Goal: Find specific page/section: Find specific page/section

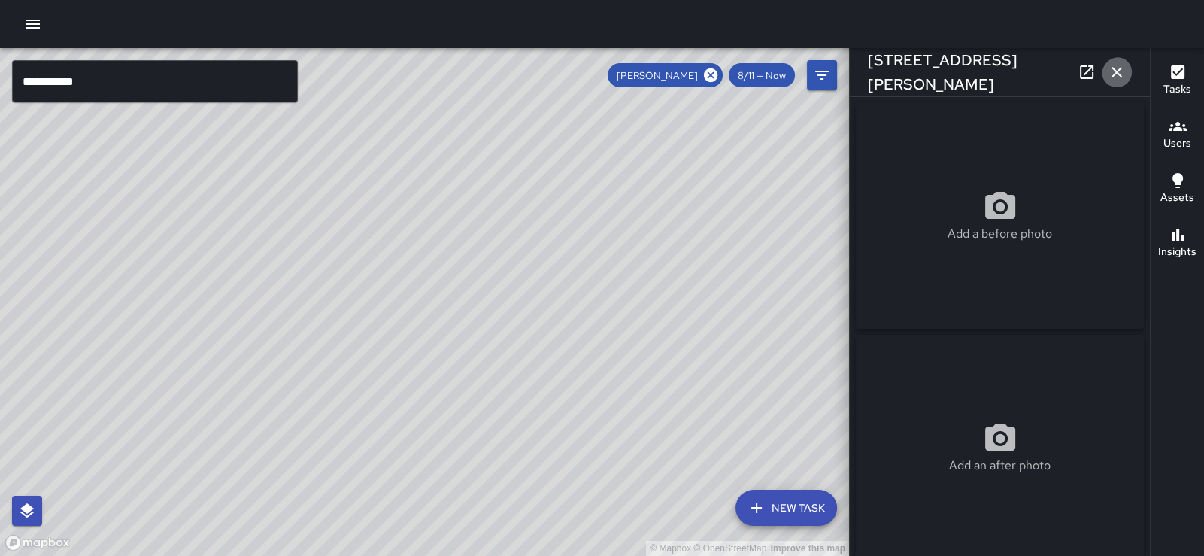
click at [1118, 68] on icon "button" at bounding box center [1116, 72] width 11 height 11
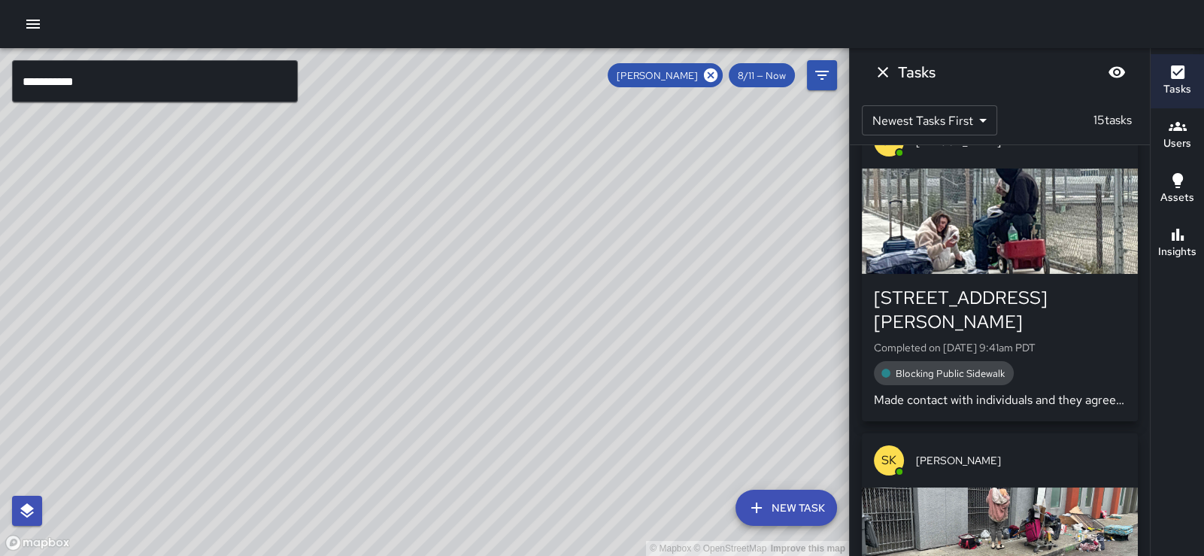
scroll to position [3507, 0]
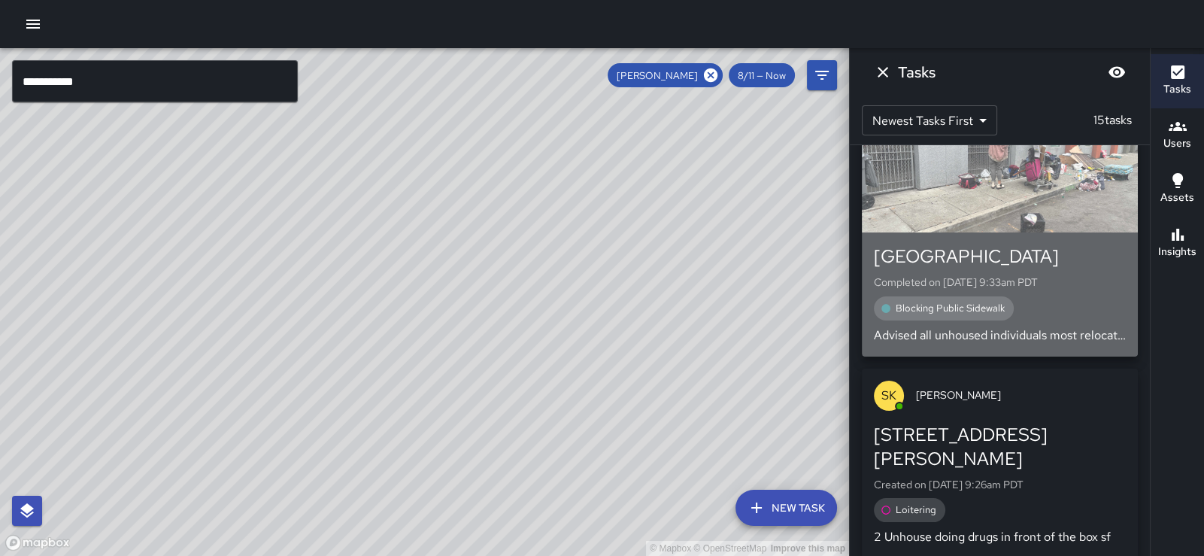
click at [1024, 158] on div "button" at bounding box center [1000, 179] width 276 height 105
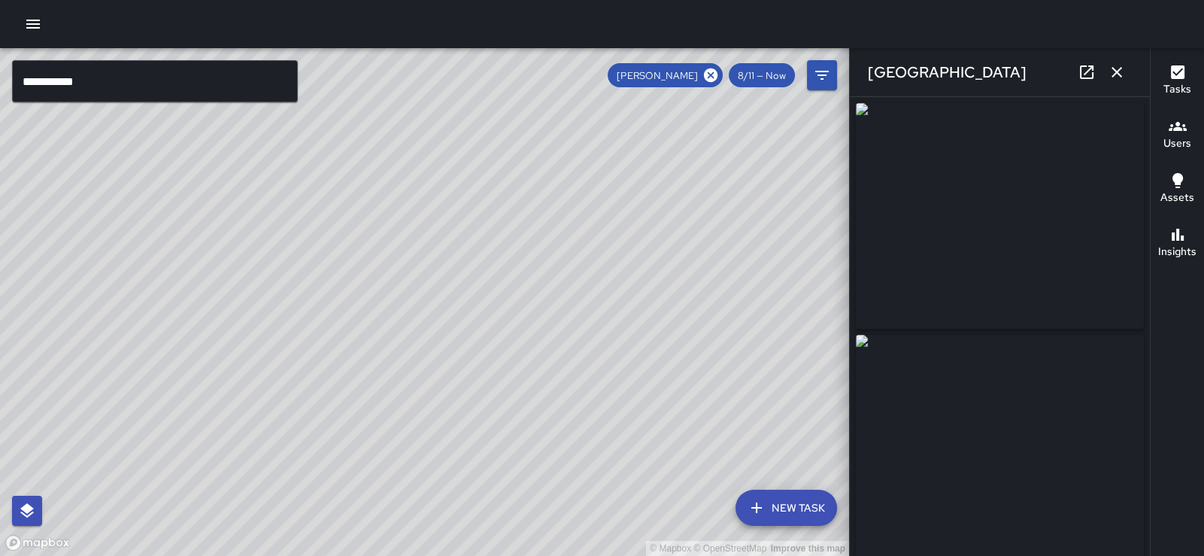
type input "**********"
click at [1113, 72] on icon "button" at bounding box center [1116, 72] width 11 height 11
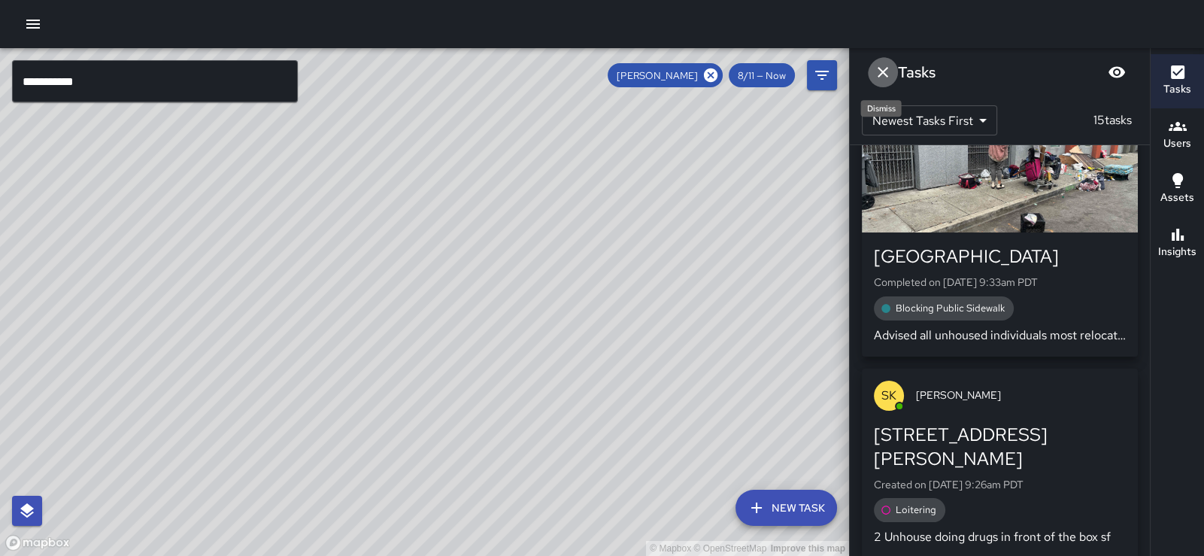
click at [888, 73] on icon "Dismiss" at bounding box center [883, 72] width 18 height 18
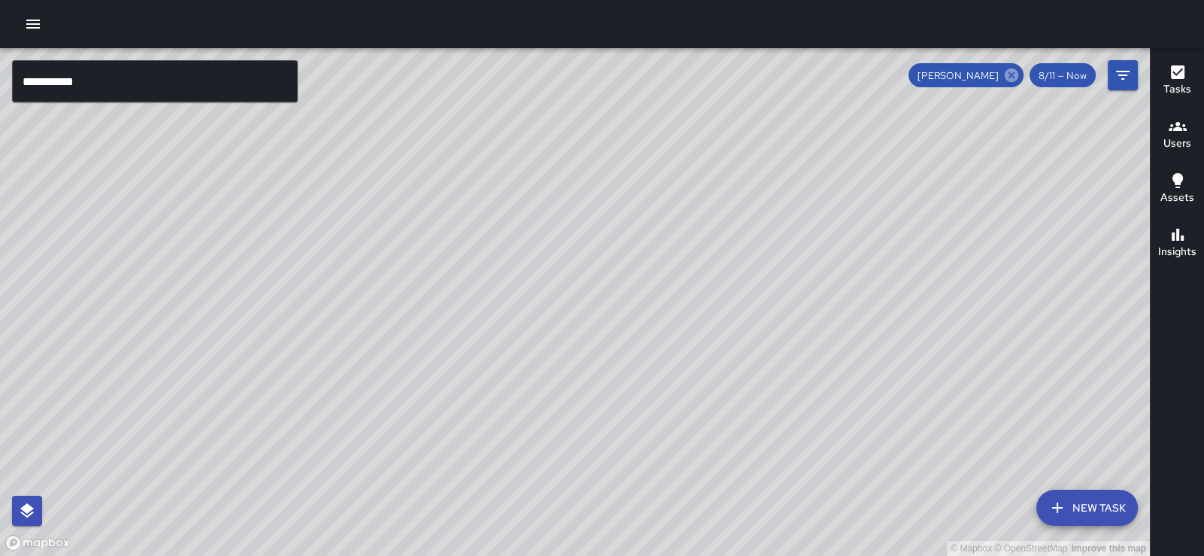
click at [1005, 73] on icon at bounding box center [1012, 75] width 14 height 14
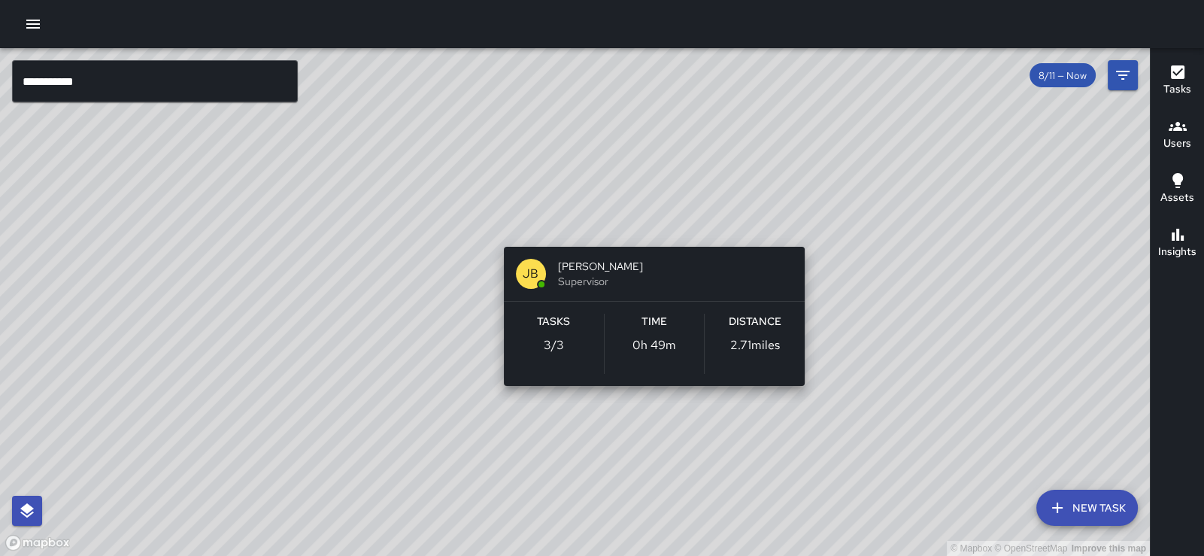
click at [652, 225] on div "© Mapbox © OpenStreetMap Improve this map [PERSON_NAME] Supervisor Tasks 3 / 3 …" at bounding box center [575, 302] width 1150 height 508
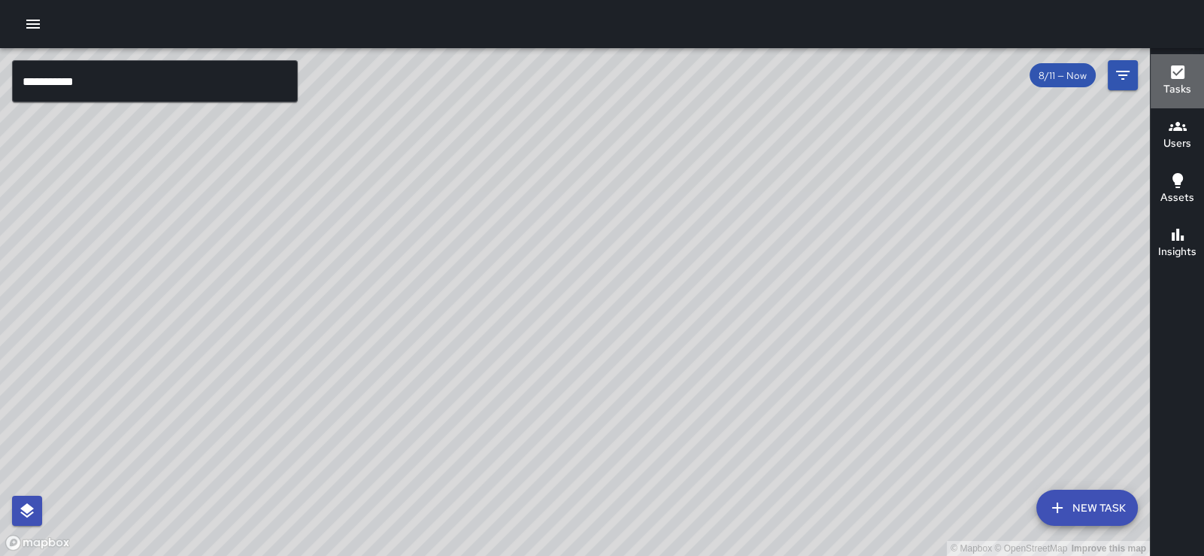
click at [1183, 86] on h6 "Tasks" at bounding box center [1177, 89] width 28 height 17
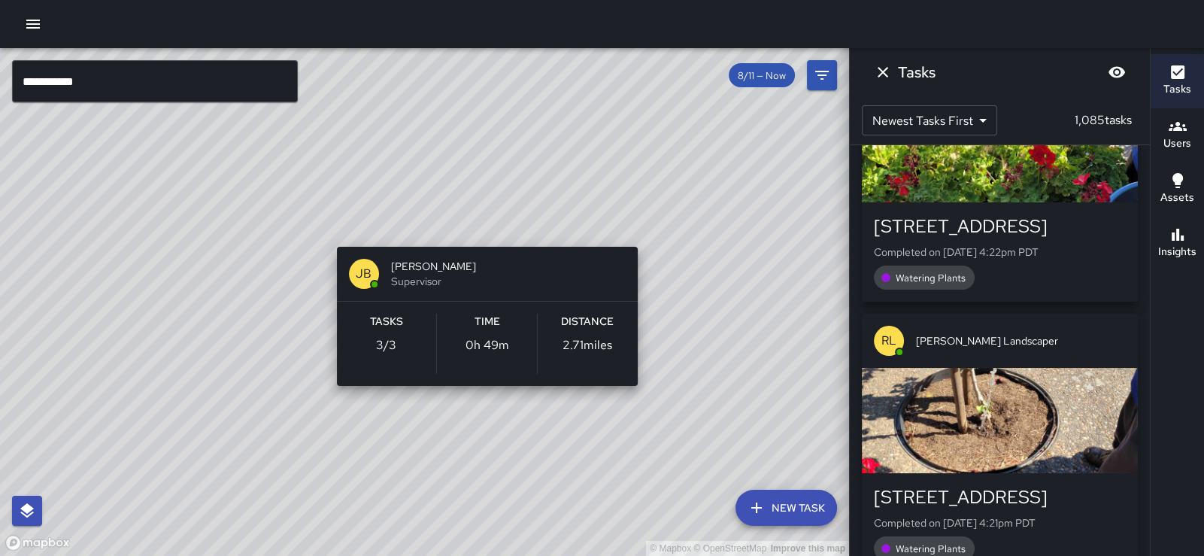
click at [484, 226] on div "© Mapbox © OpenStreetMap Improve this map [PERSON_NAME] Supervisor Tasks 3 / 3 …" at bounding box center [424, 302] width 849 height 508
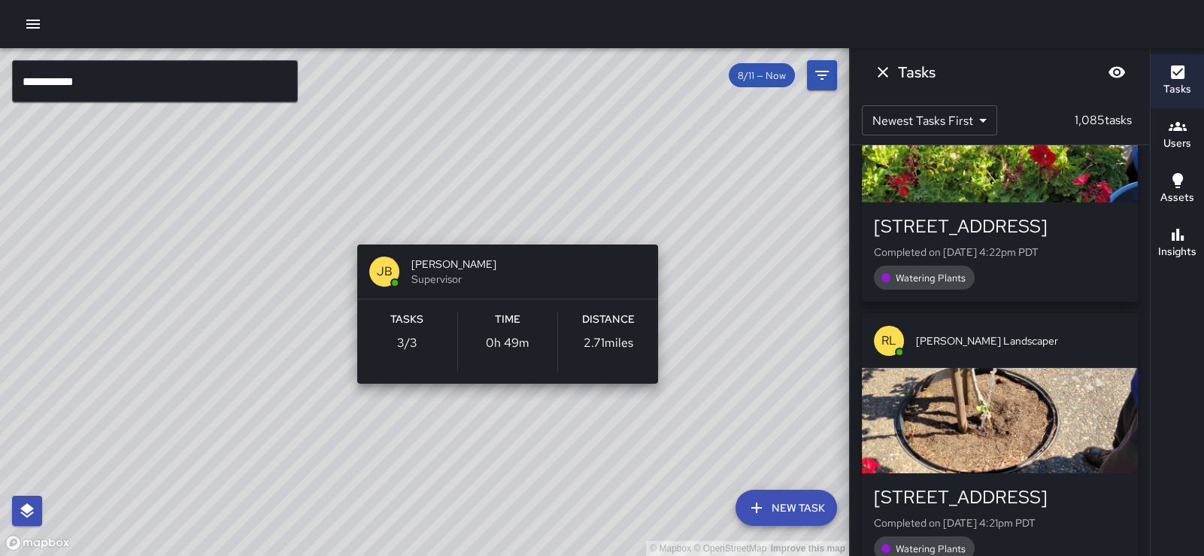
click at [504, 224] on div "© Mapbox © OpenStreetMap Improve this map [PERSON_NAME] Supervisor Tasks 3 / 3 …" at bounding box center [424, 302] width 849 height 508
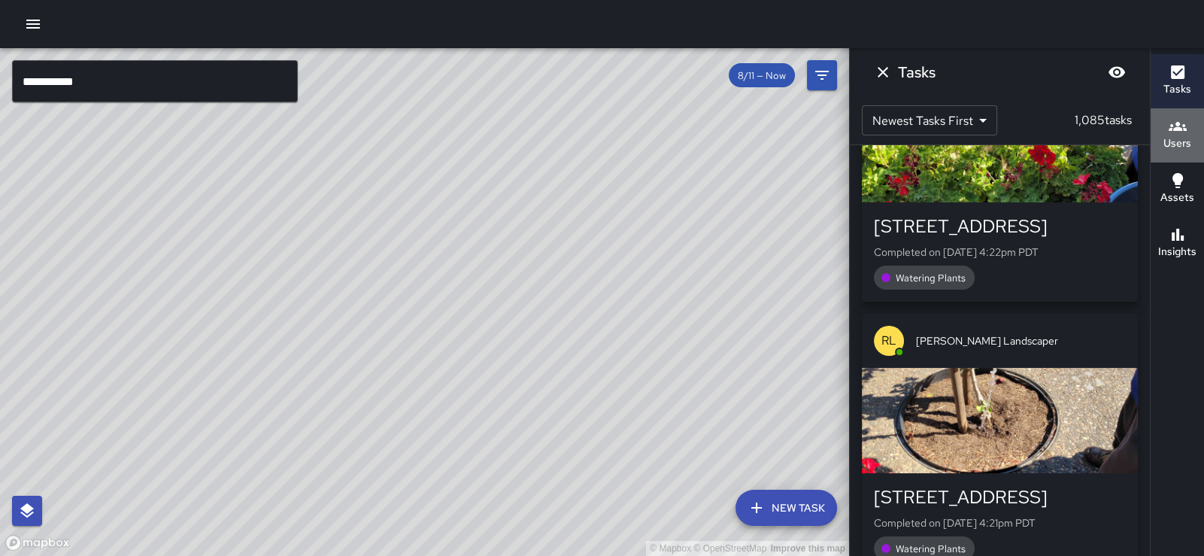
click at [1169, 134] on icon "button" at bounding box center [1178, 126] width 18 height 18
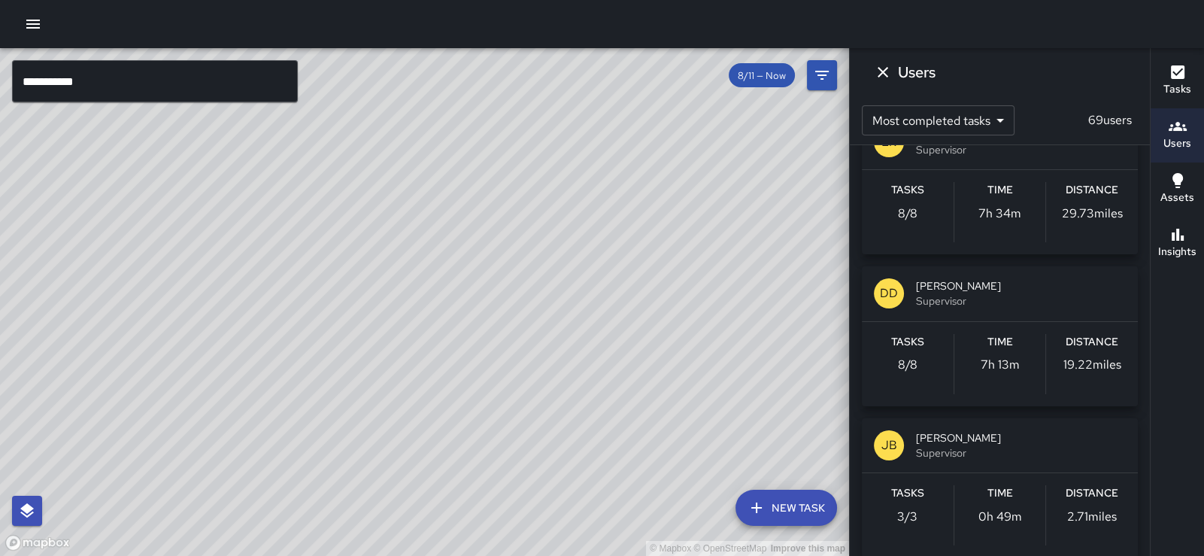
scroll to position [2518, 0]
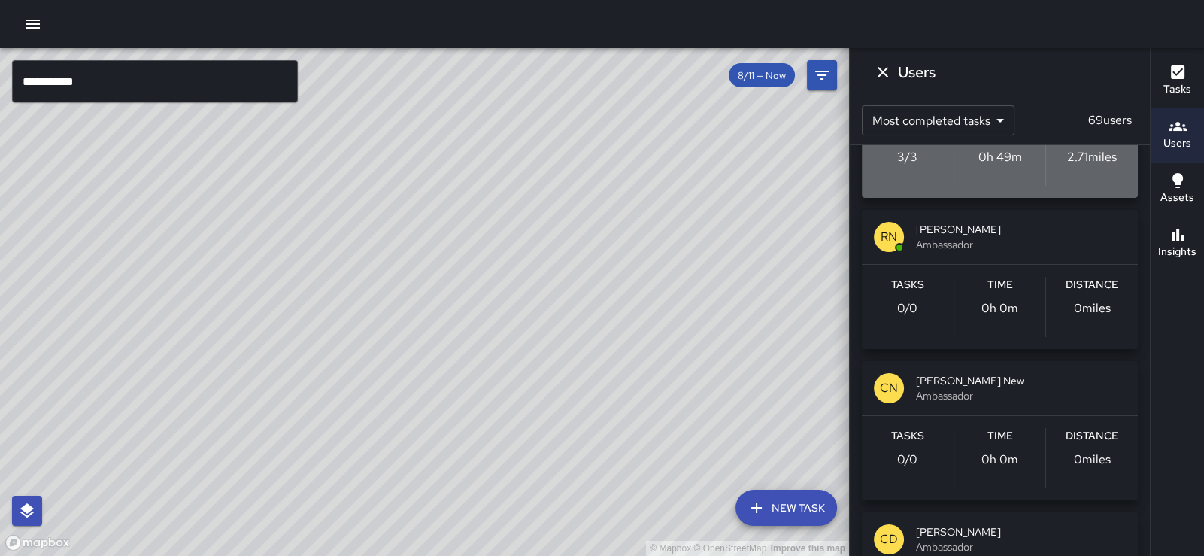
click at [1017, 86] on span "[PERSON_NAME]" at bounding box center [1021, 78] width 210 height 15
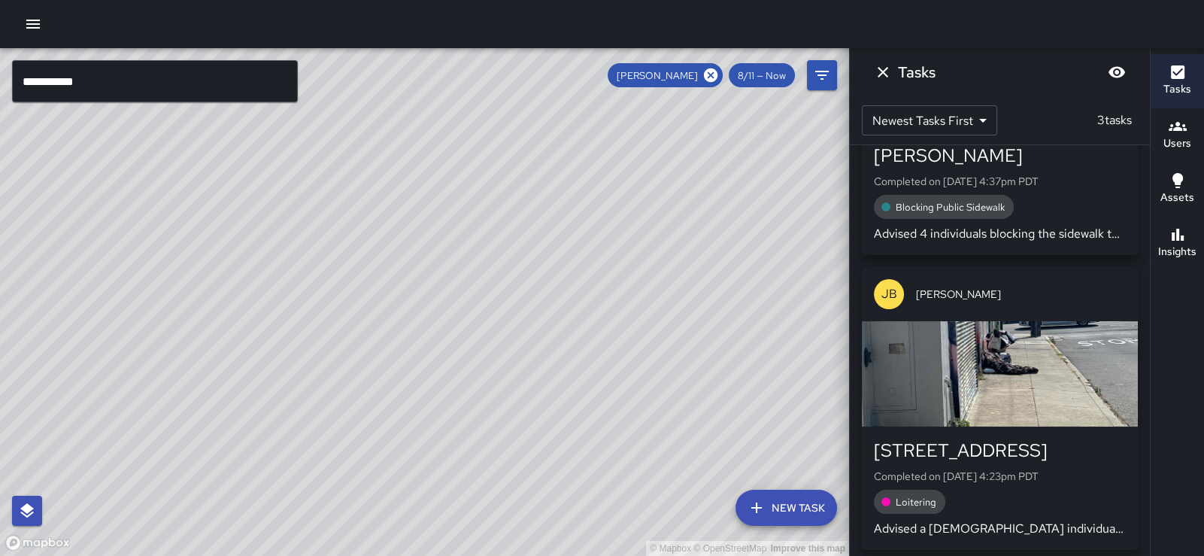
scroll to position [168, 0]
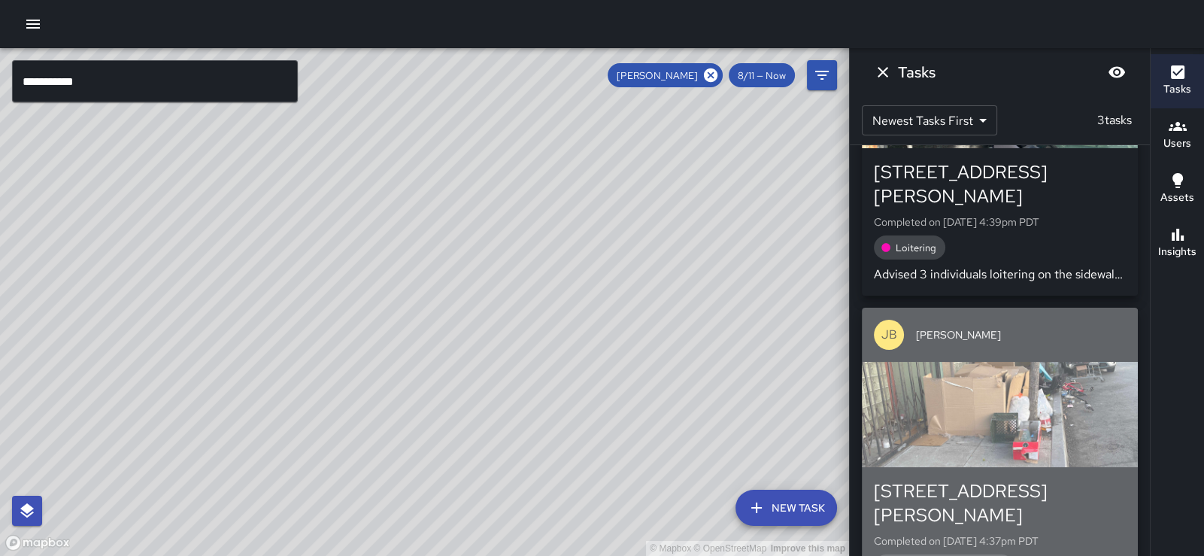
click at [1045, 404] on div "button" at bounding box center [1000, 414] width 276 height 105
click at [1045, 404] on div "**********" at bounding box center [602, 302] width 1204 height 508
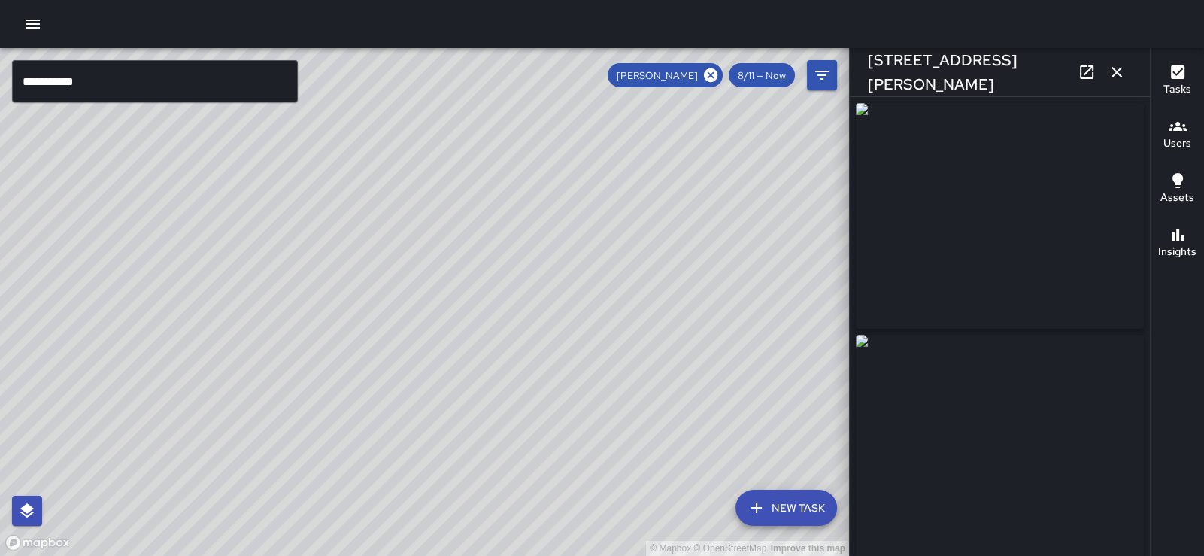
type input "**********"
click at [1052, 237] on img at bounding box center [1000, 216] width 288 height 226
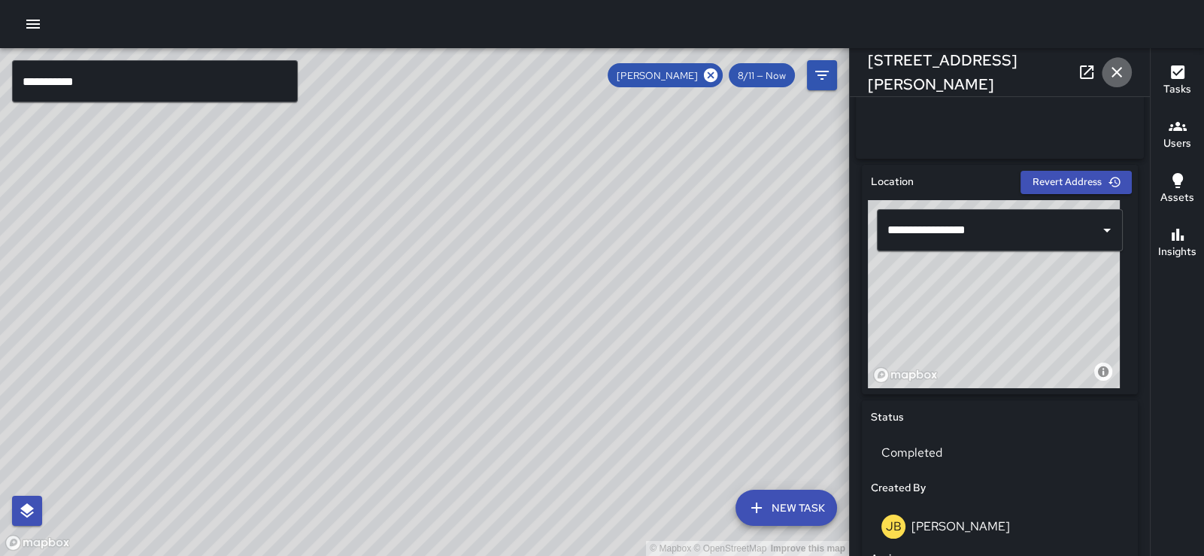
click at [1112, 69] on icon "button" at bounding box center [1116, 72] width 11 height 11
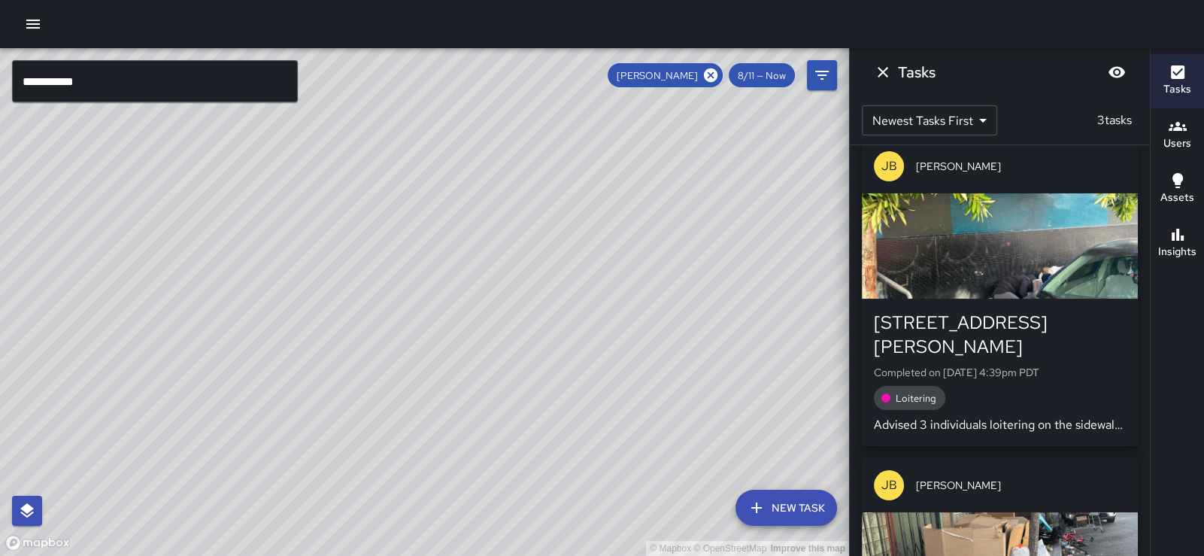
scroll to position [0, 0]
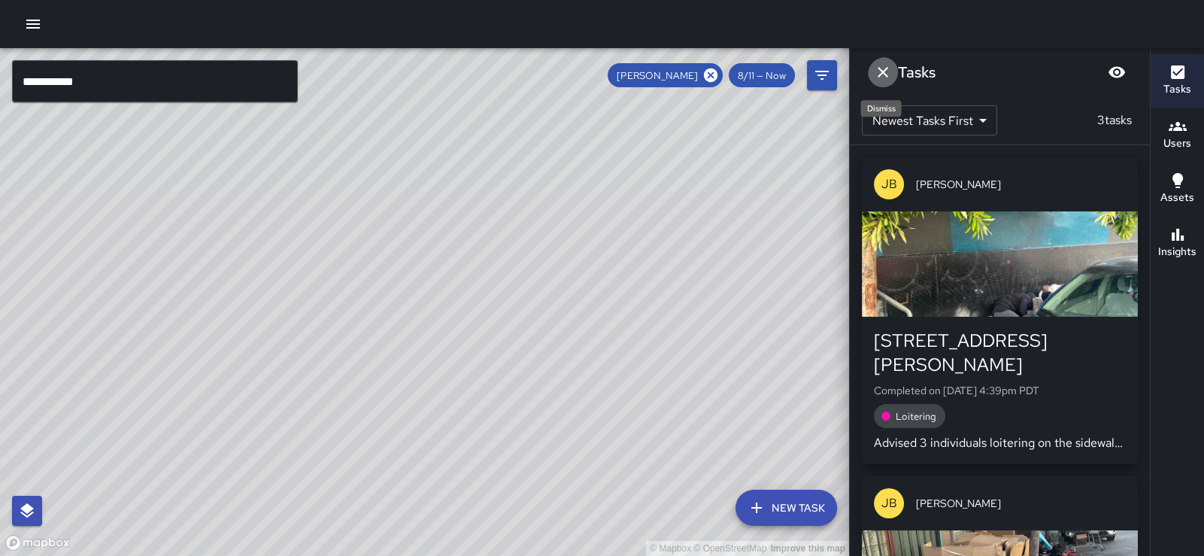
click at [885, 69] on icon "Dismiss" at bounding box center [883, 72] width 18 height 18
